Goal: Task Accomplishment & Management: Use online tool/utility

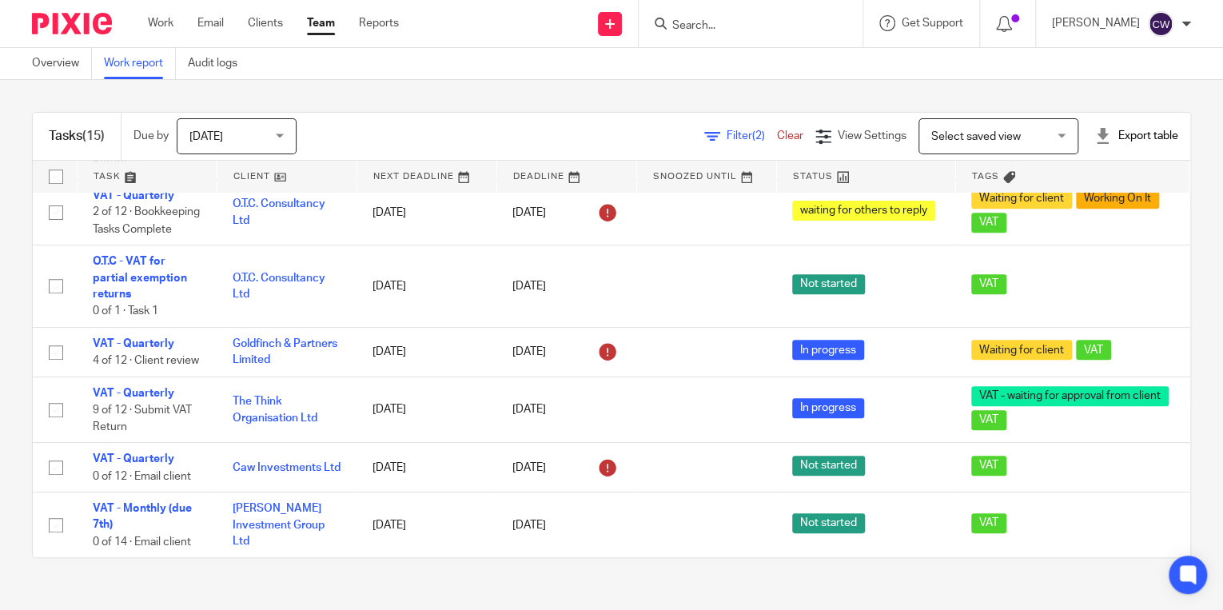
scroll to position [705, 0]
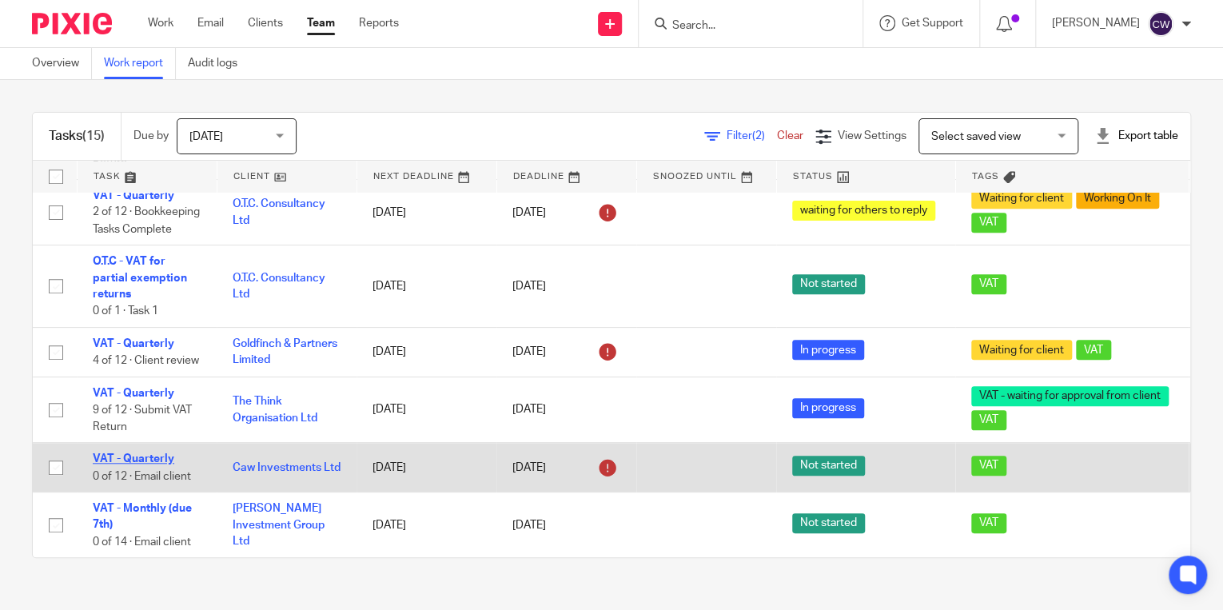
click at [164, 453] on link "VAT - Quarterly" at bounding box center [134, 458] width 82 height 11
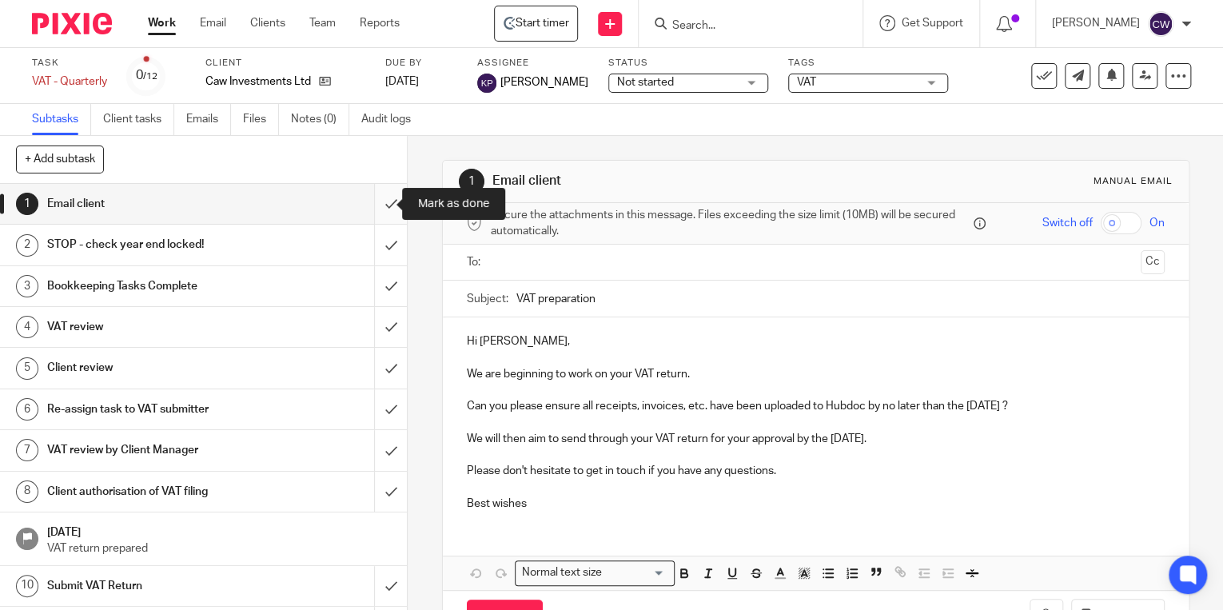
click at [376, 205] on input "submit" at bounding box center [203, 204] width 407 height 40
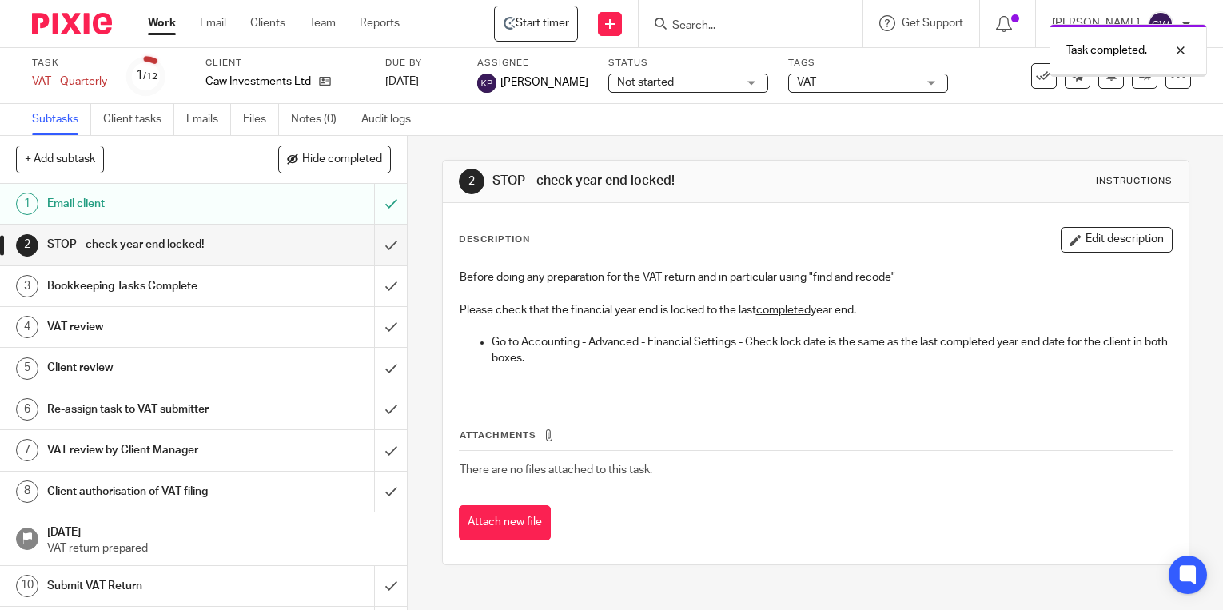
click at [377, 246] on input "submit" at bounding box center [203, 245] width 407 height 40
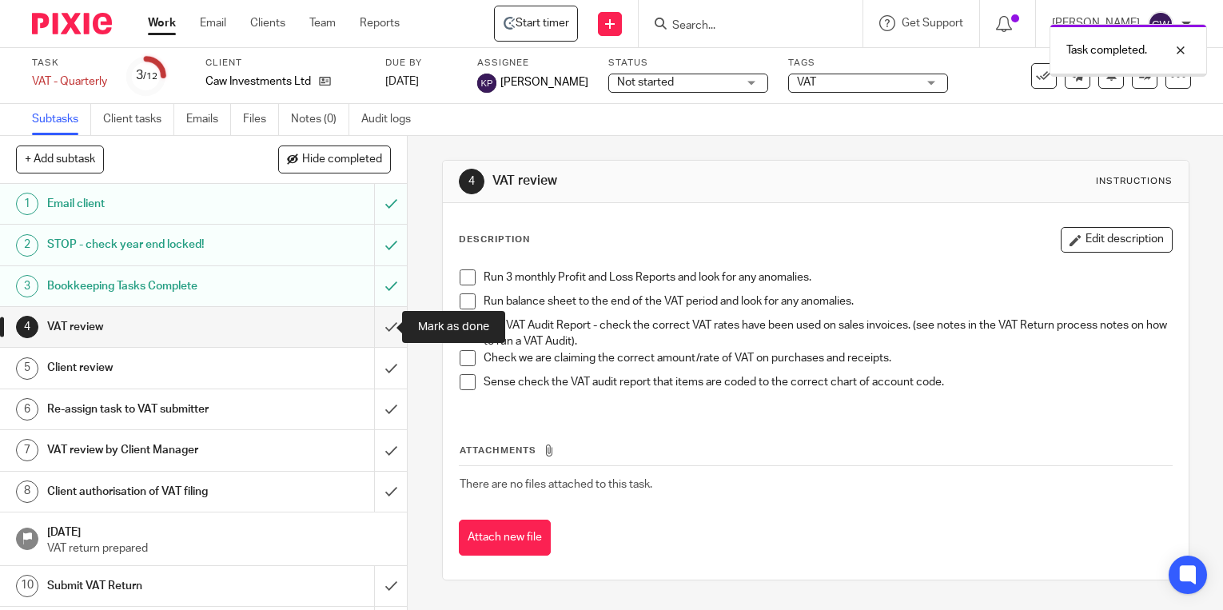
click at [377, 326] on input "submit" at bounding box center [203, 327] width 407 height 40
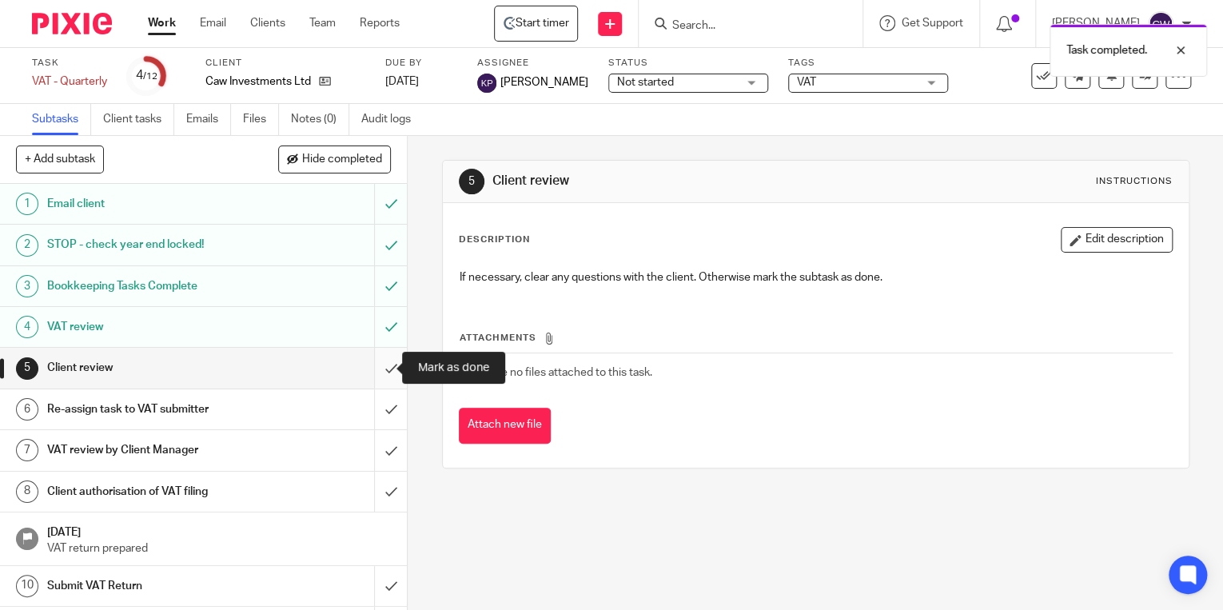
click at [377, 369] on input "submit" at bounding box center [203, 368] width 407 height 40
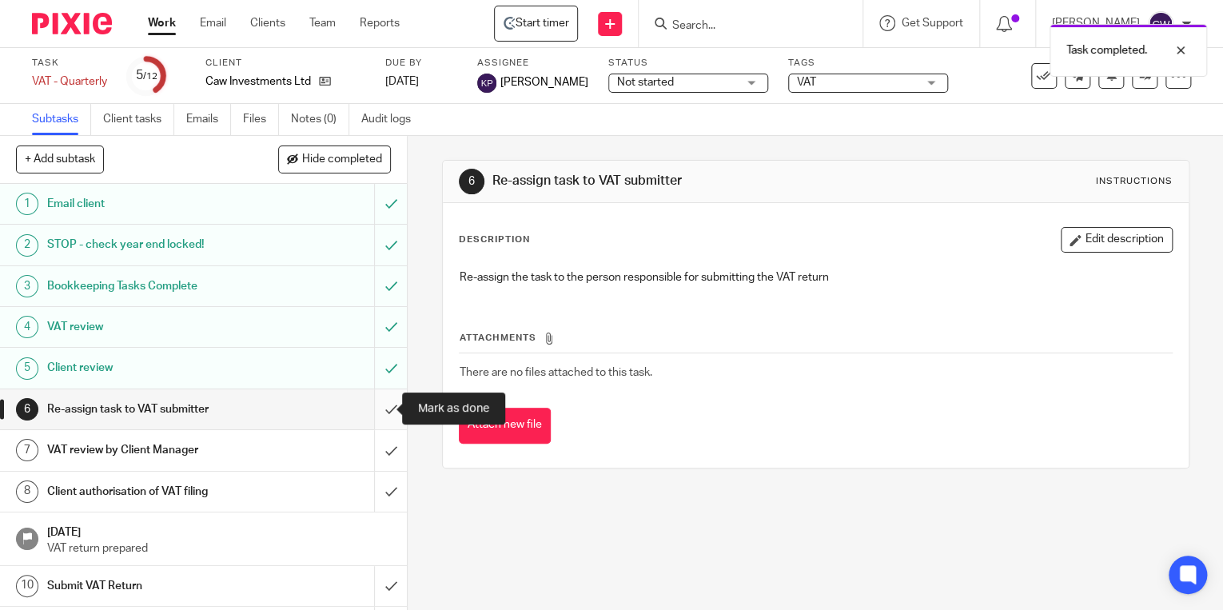
click at [375, 413] on input "submit" at bounding box center [203, 409] width 407 height 40
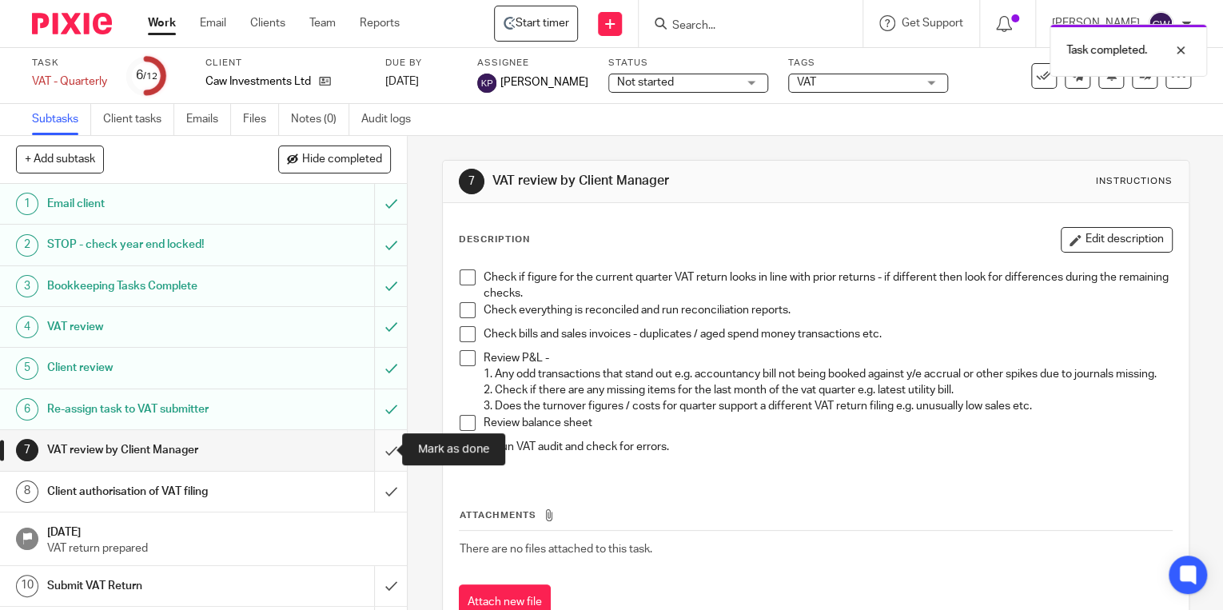
click at [374, 450] on input "submit" at bounding box center [203, 450] width 407 height 40
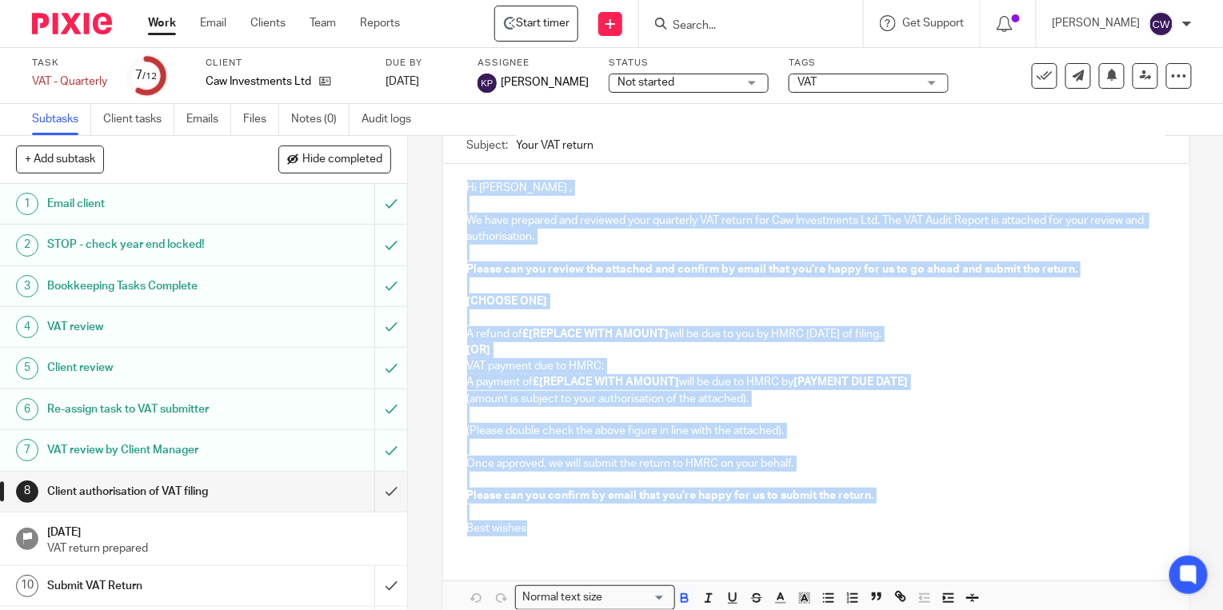
scroll to position [233, 0]
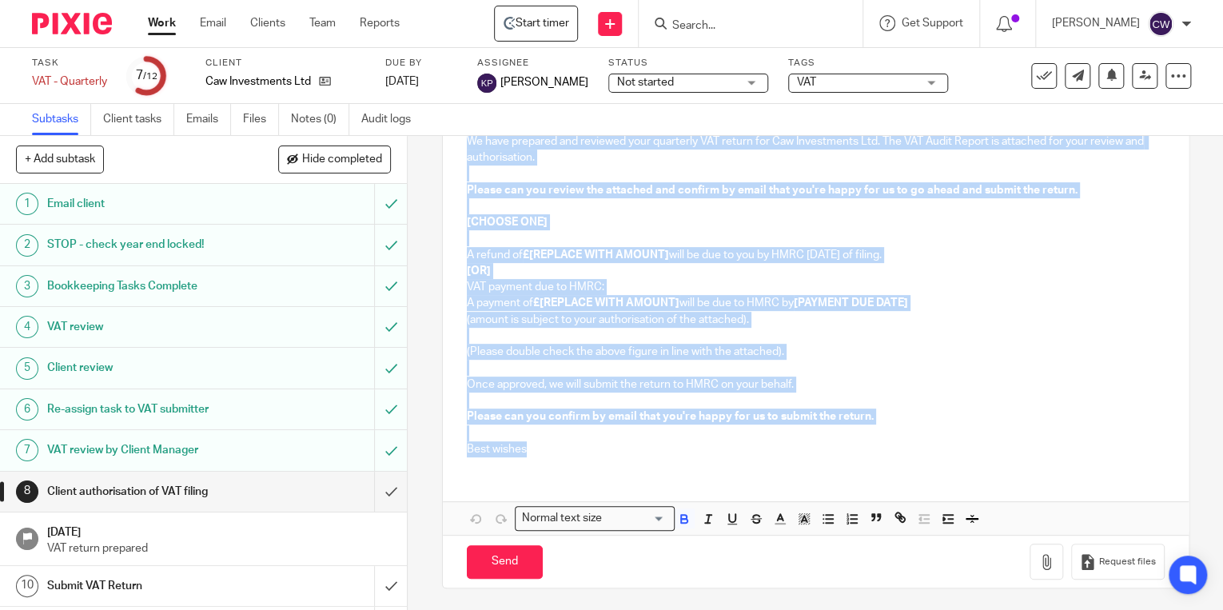
drag, startPoint x: 464, startPoint y: 337, endPoint x: 529, endPoint y: 454, distance: 134.2
click at [529, 454] on div "Hi Christopher , We have prepared and reviewed your quarterly VAT return for Ca…" at bounding box center [816, 277] width 746 height 385
copy div "Hi Christopher , We have prepared and reviewed your quarterly VAT return for Ca…"
